Goal: Navigation & Orientation: Find specific page/section

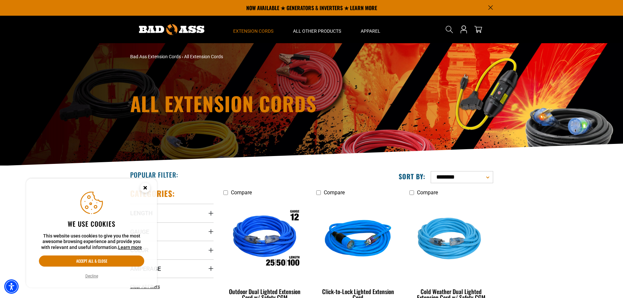
click at [146, 187] on circle "Close this option" at bounding box center [145, 188] width 10 height 10
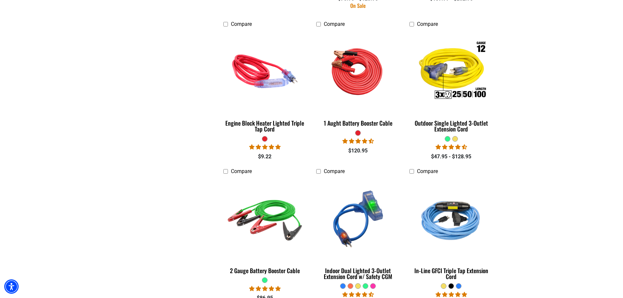
scroll to position [1580, 0]
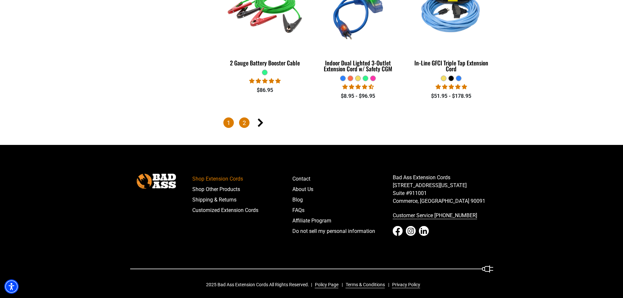
click at [241, 121] on link "2" at bounding box center [244, 122] width 10 height 10
